Goal: Task Accomplishment & Management: Manage account settings

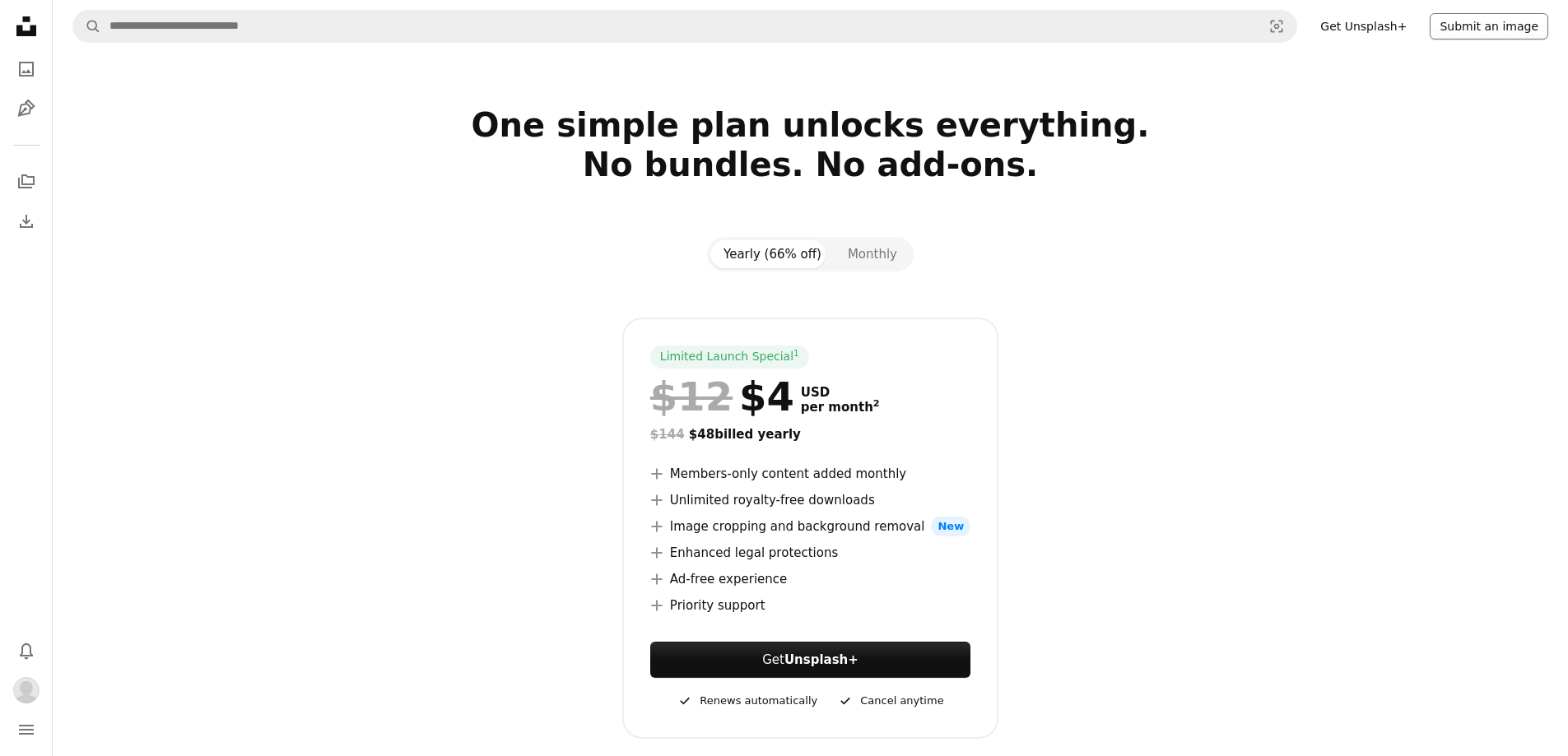
click at [1537, 20] on button "Submit an image" at bounding box center [1489, 26] width 119 height 26
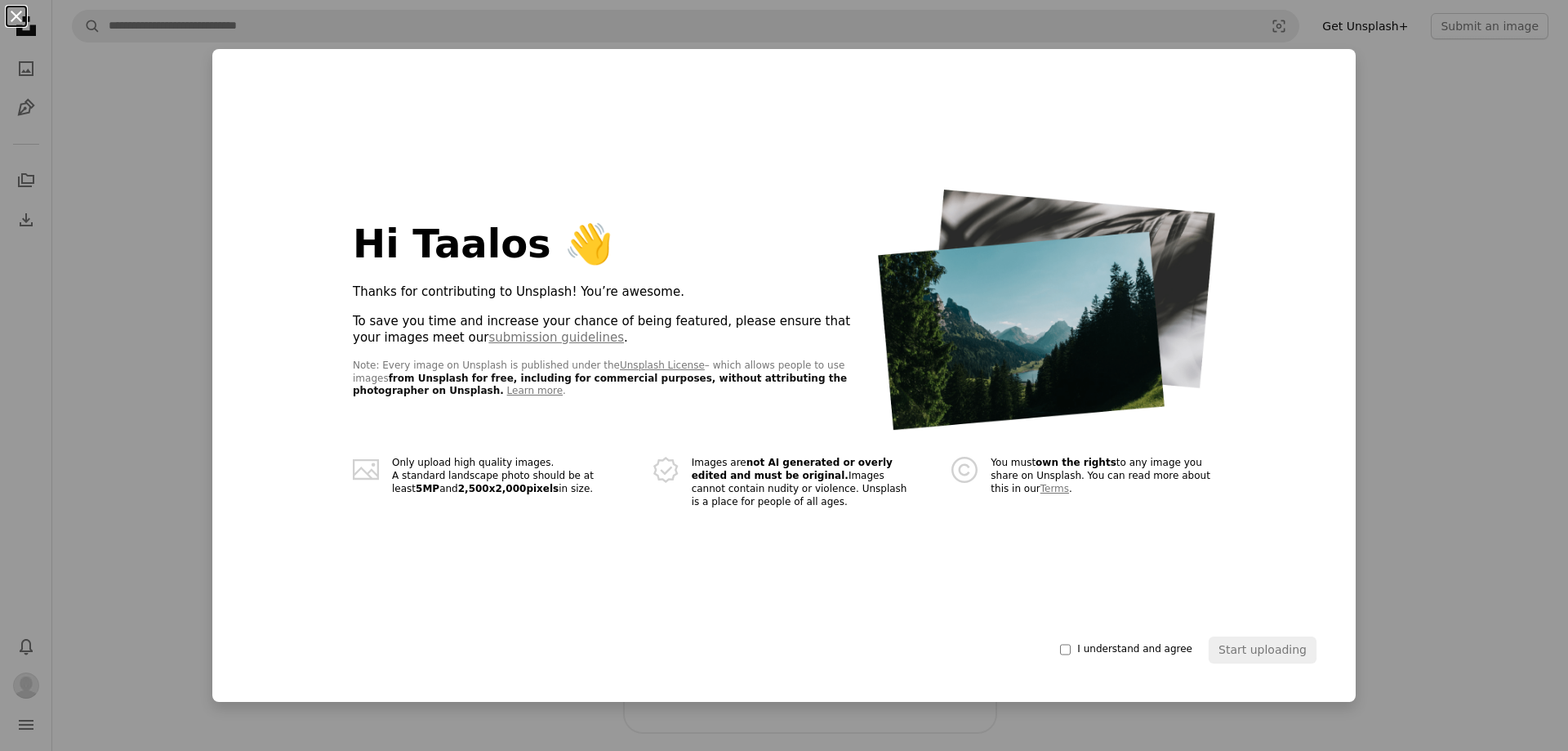
click at [16, 18] on button "An X shape" at bounding box center [16, 16] width 19 height 19
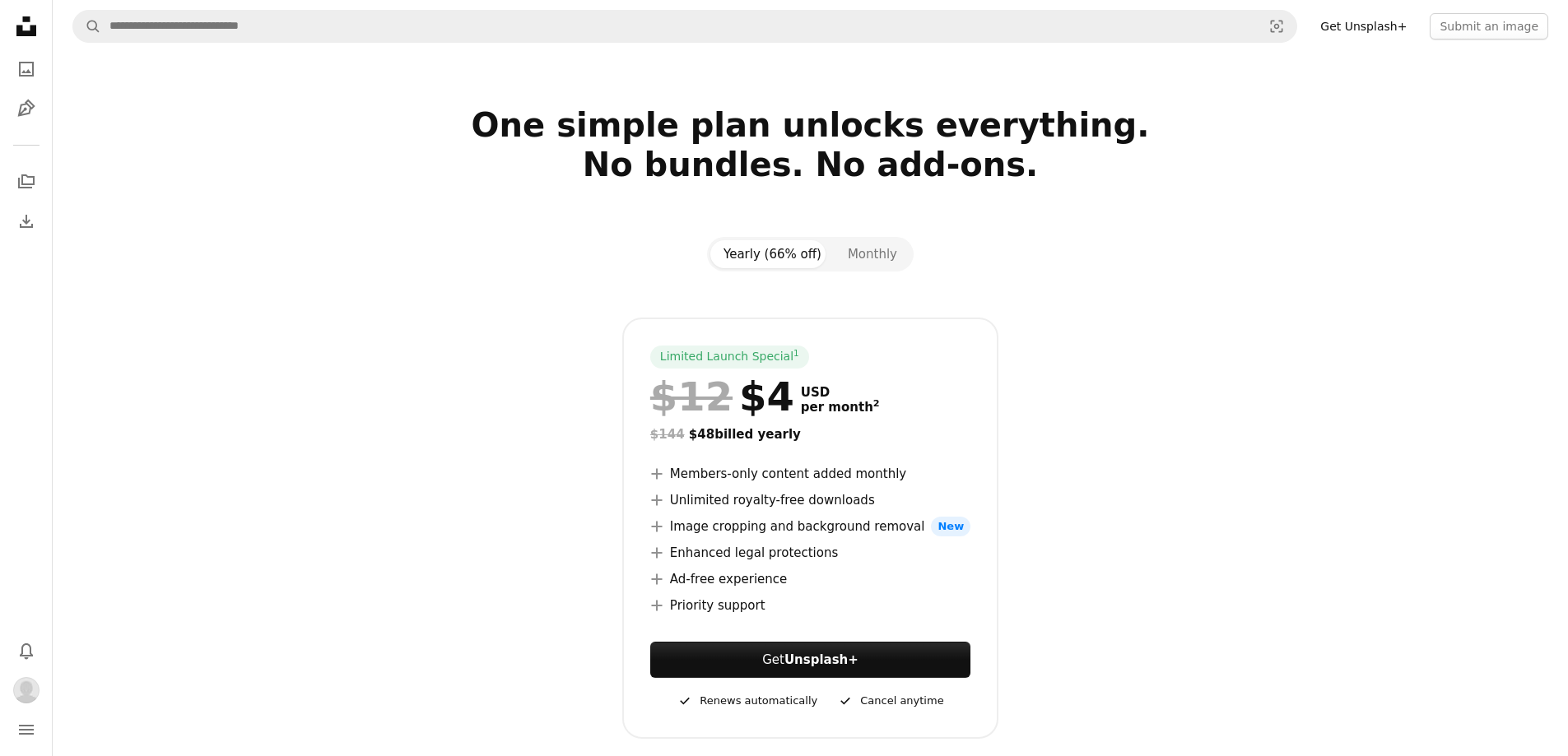
click at [16, 18] on icon "Unsplash logo Unsplash Home" at bounding box center [26, 26] width 33 height 33
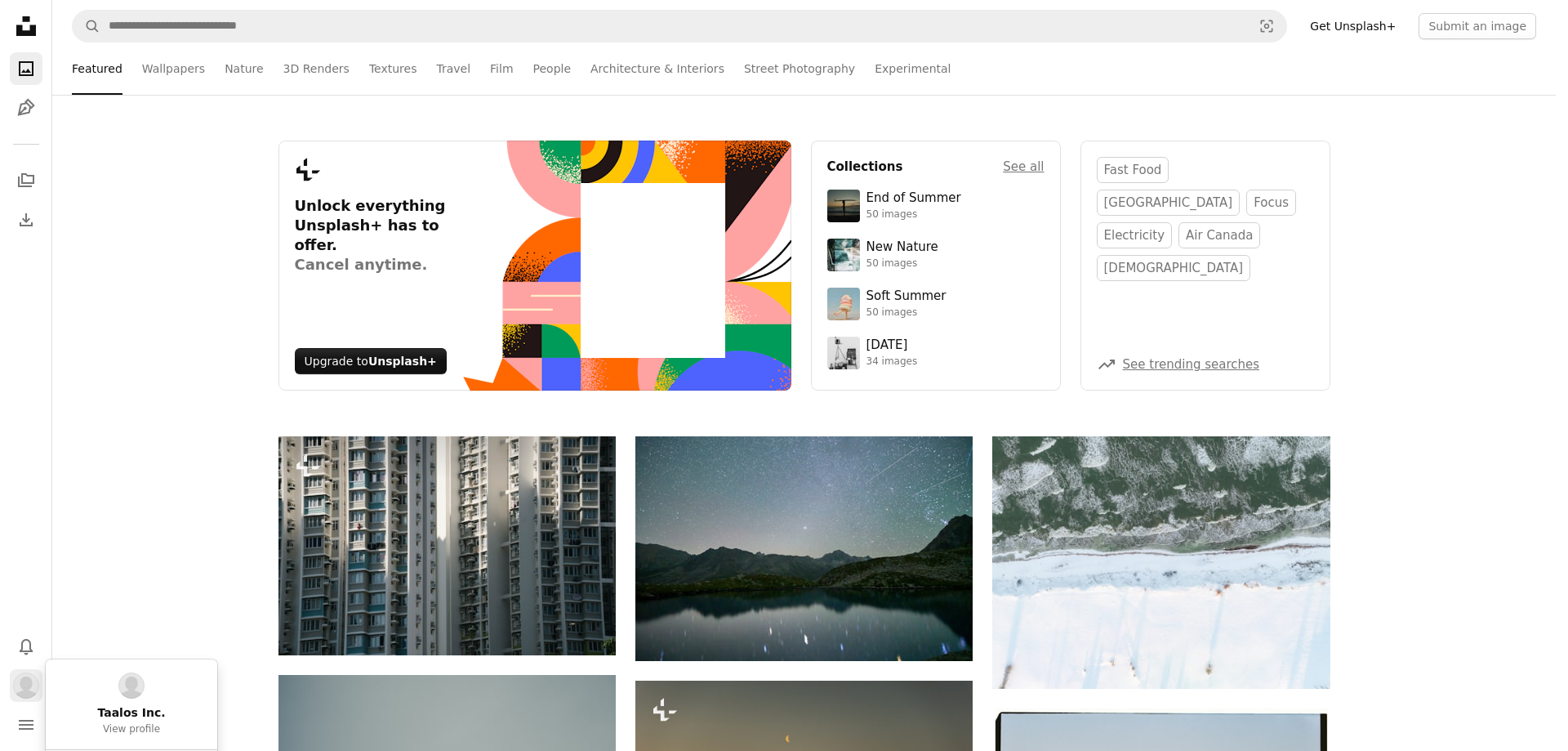
click at [13, 687] on img "Profile" at bounding box center [26, 685] width 26 height 26
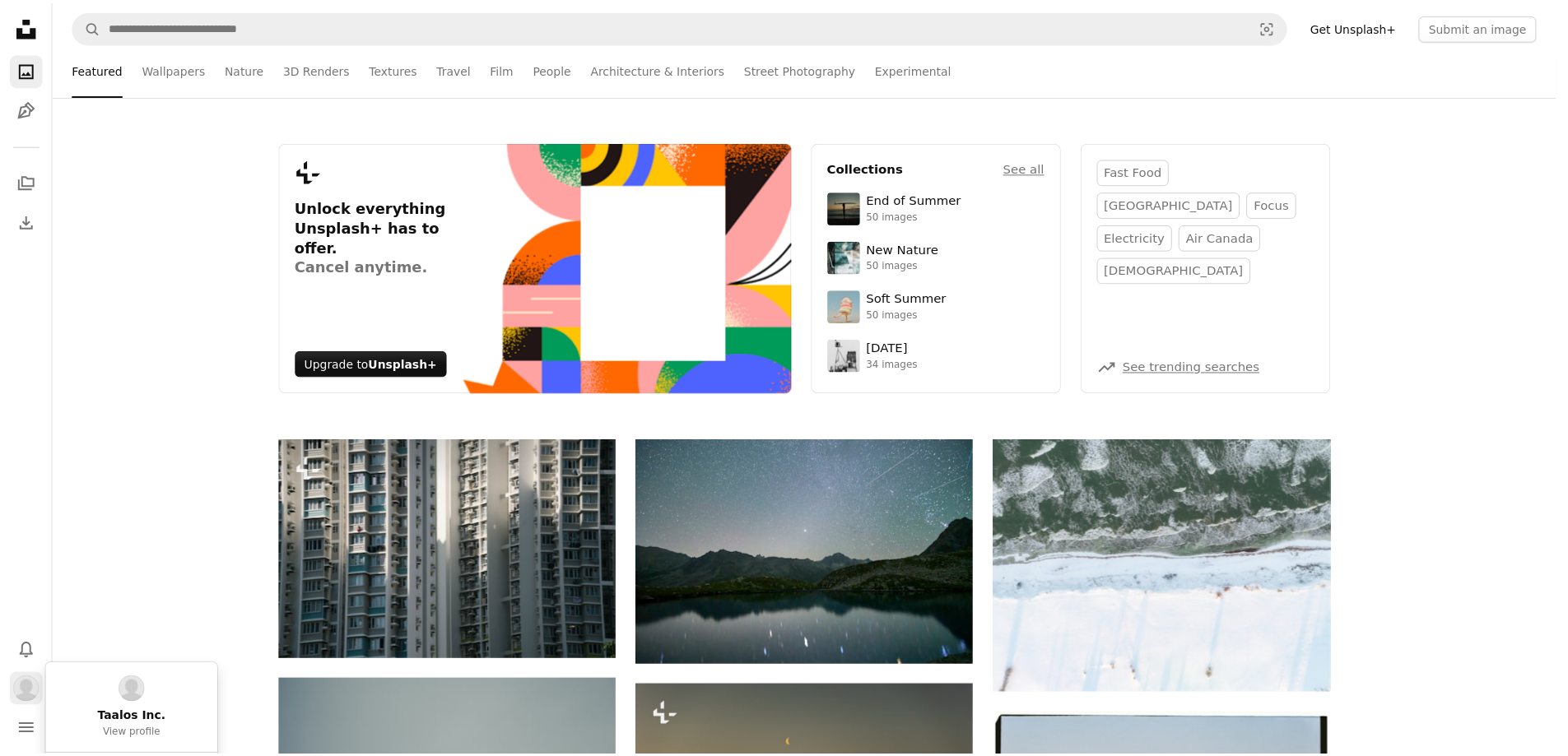
scroll to position [164, 0]
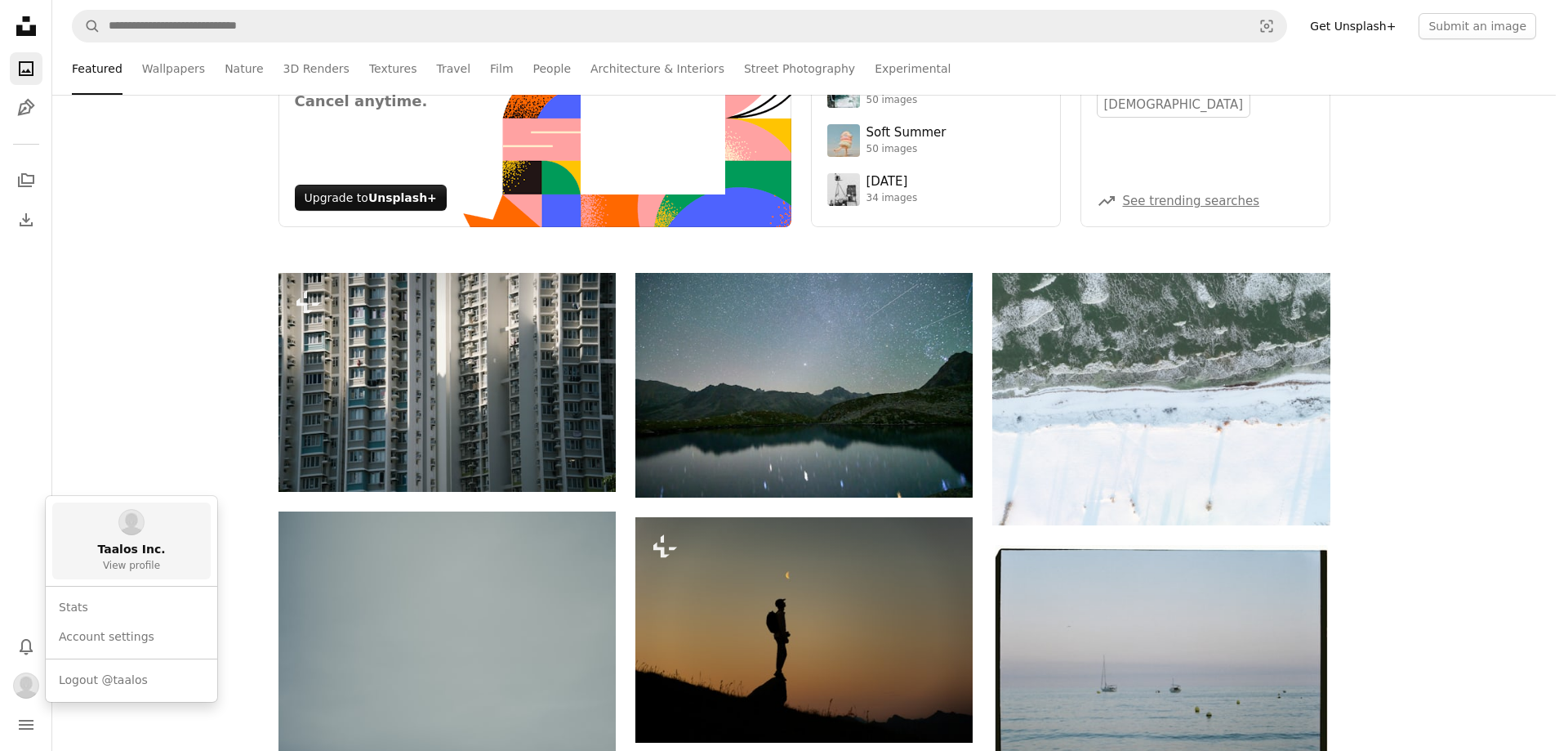
click at [131, 569] on span "View profile" at bounding box center [131, 567] width 57 height 13
